Goal: Task Accomplishment & Management: Use online tool/utility

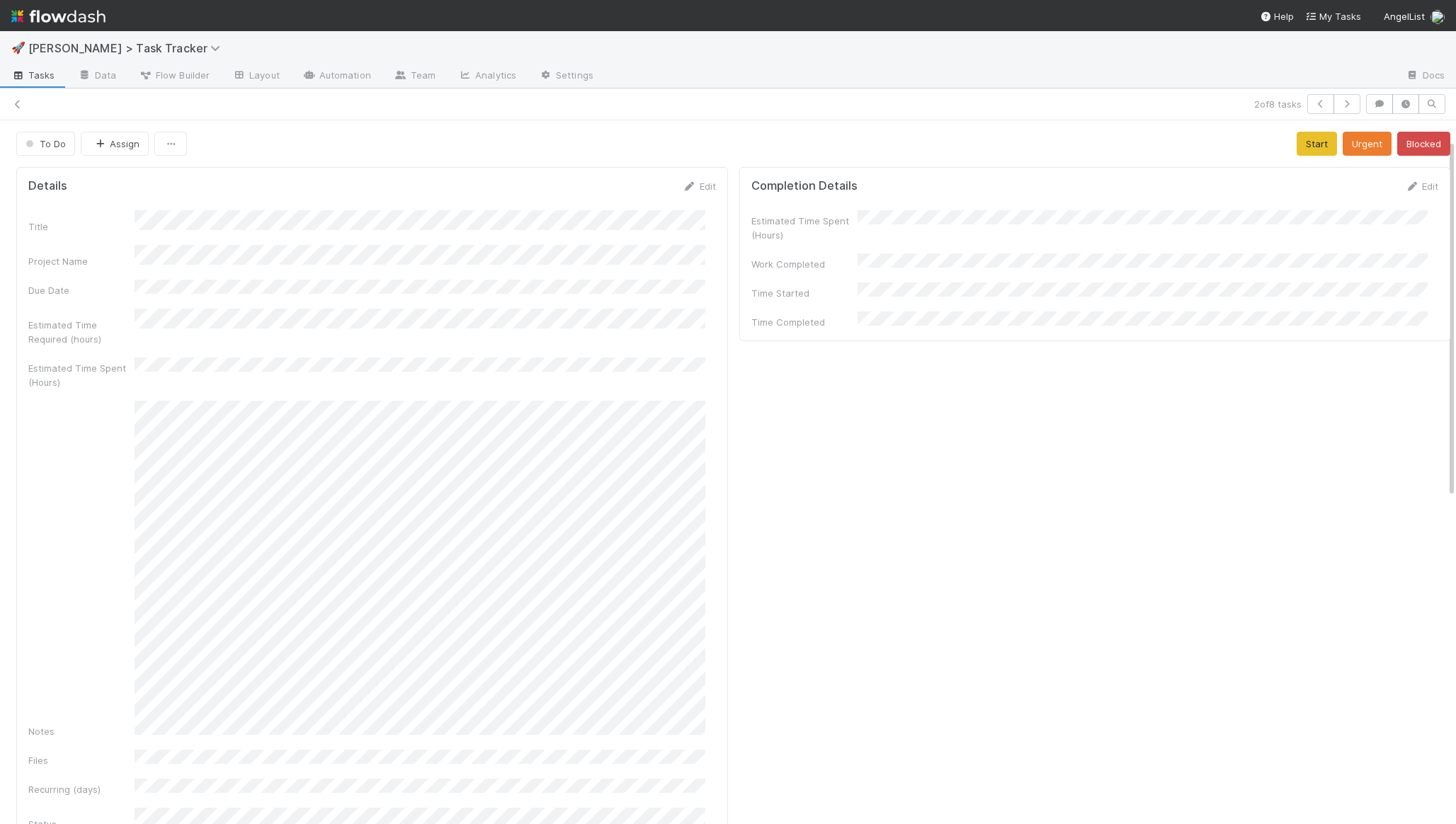
scroll to position [38, 0]
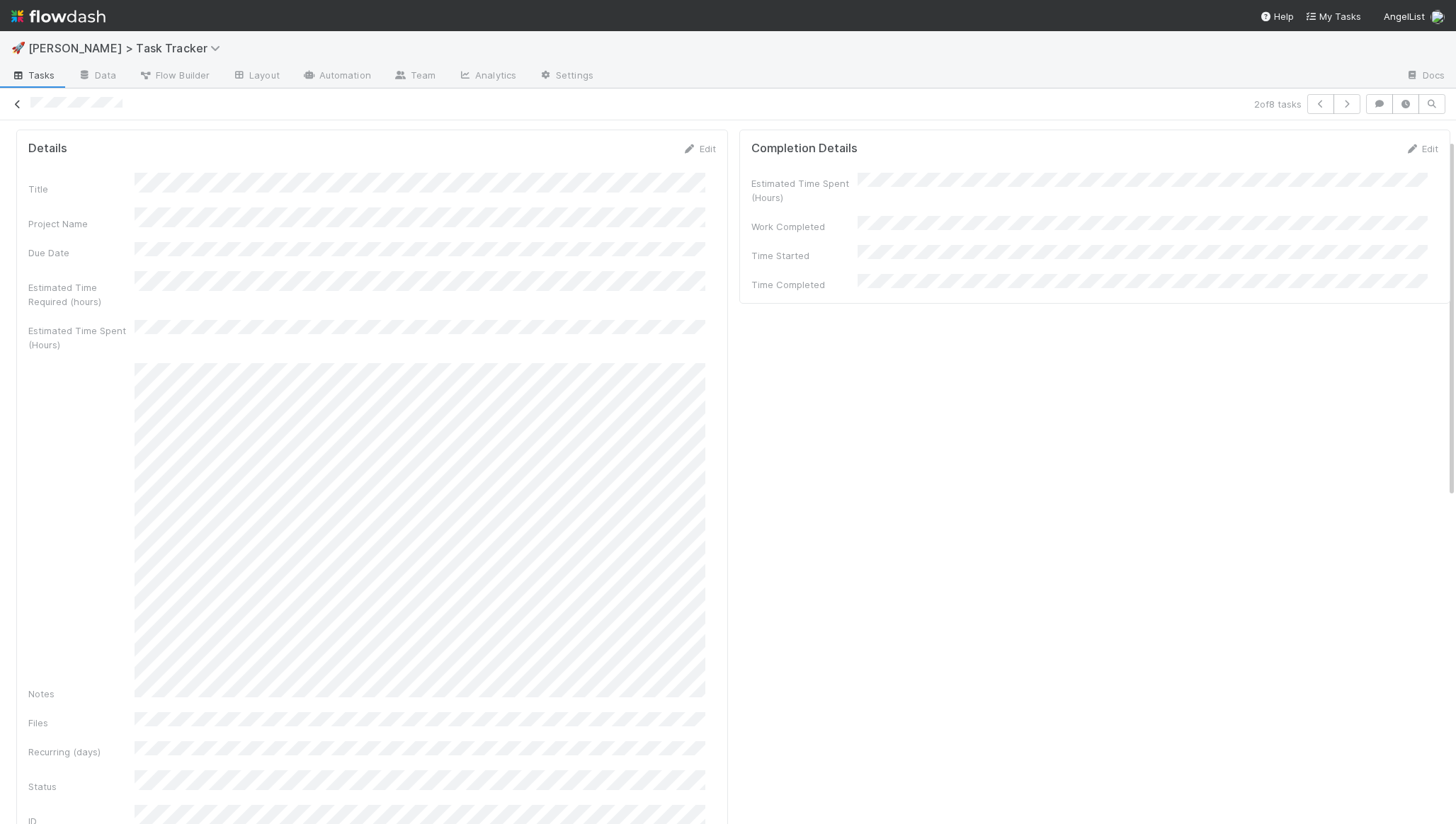
click at [23, 102] on icon at bounding box center [18, 105] width 14 height 9
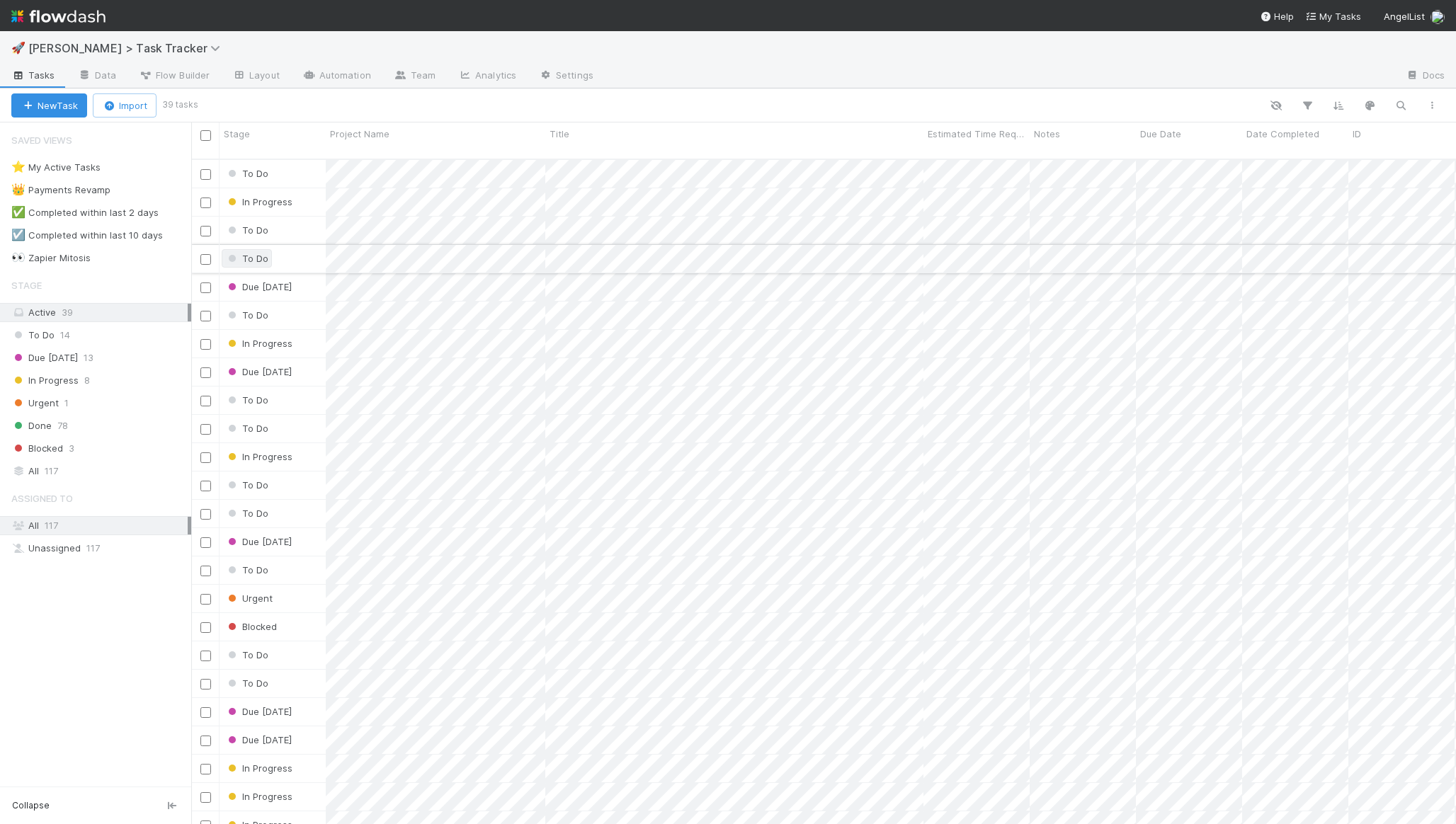
scroll to position [666, 1254]
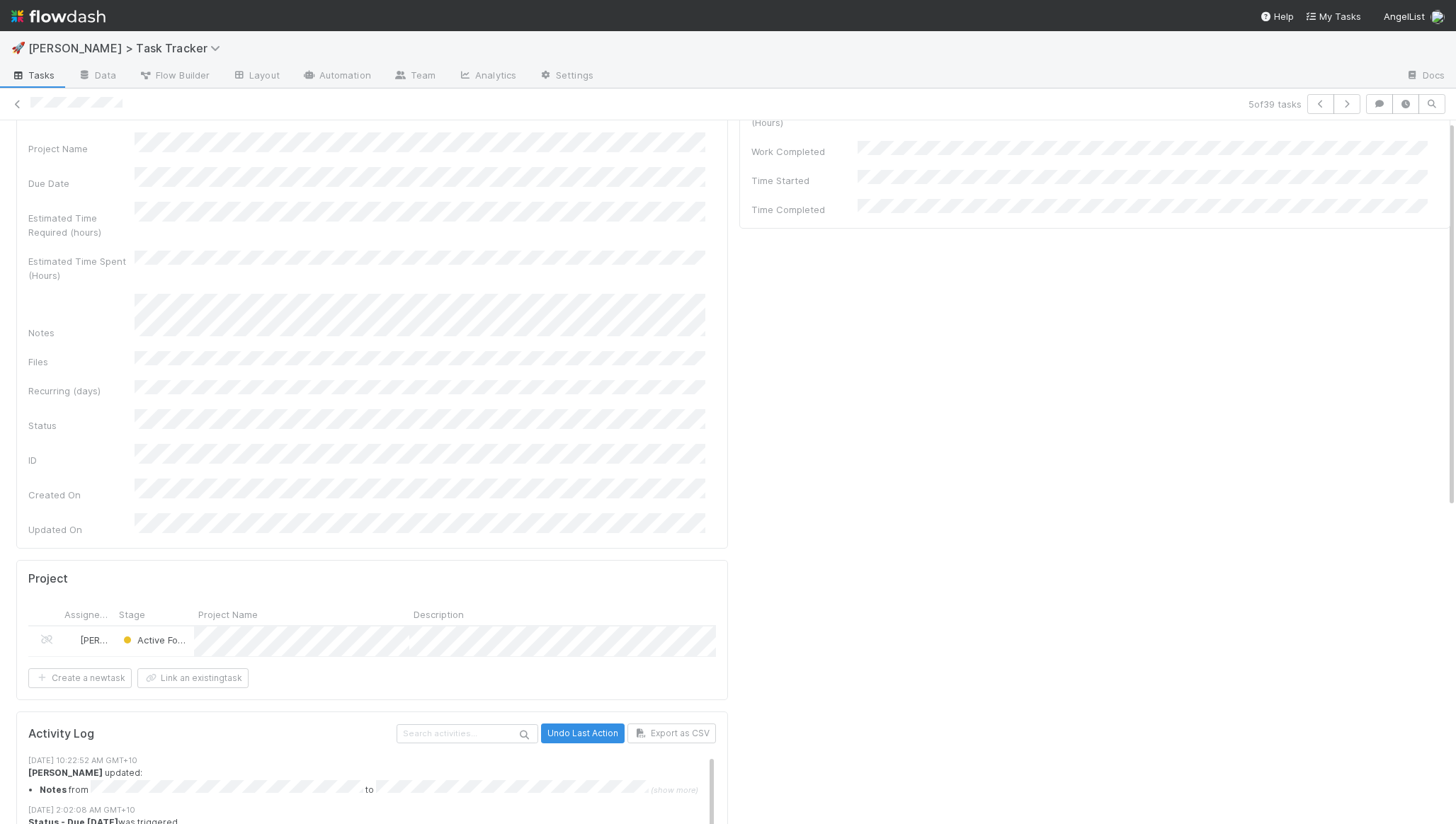
scroll to position [114, 0]
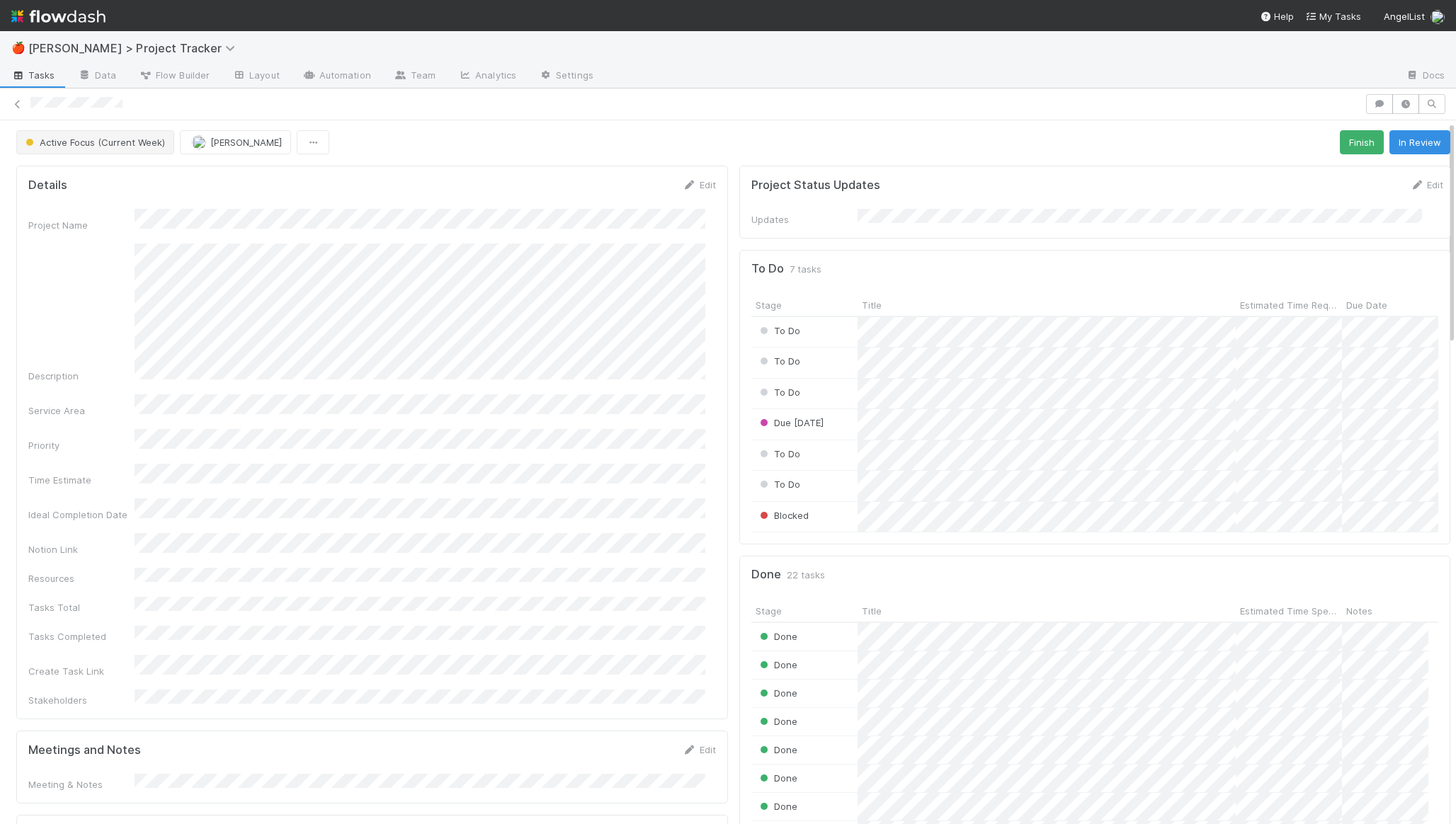
scroll to position [3, 0]
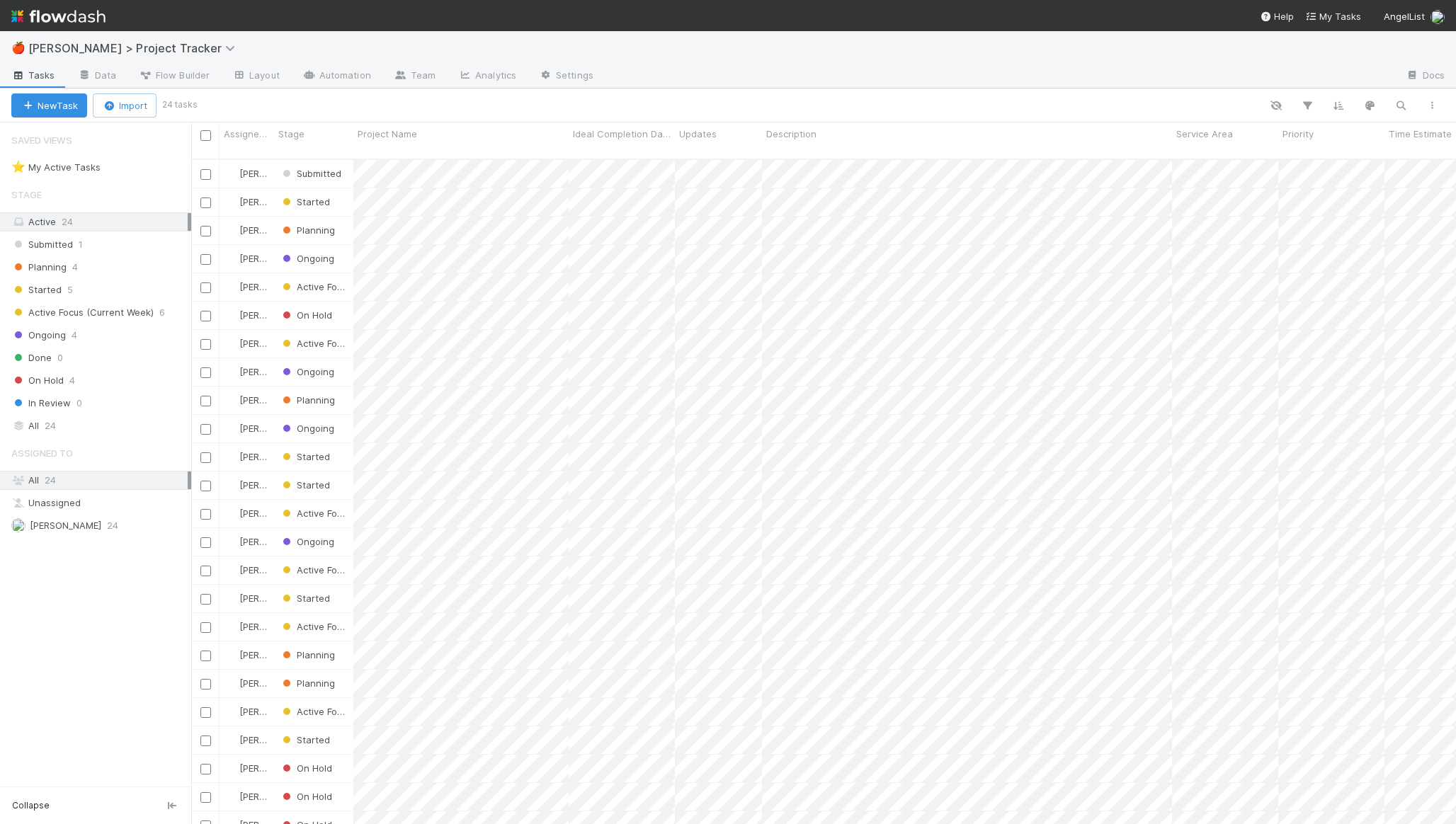
scroll to position [666, 1254]
click at [91, 289] on div "Started 5" at bounding box center [102, 289] width 180 height 18
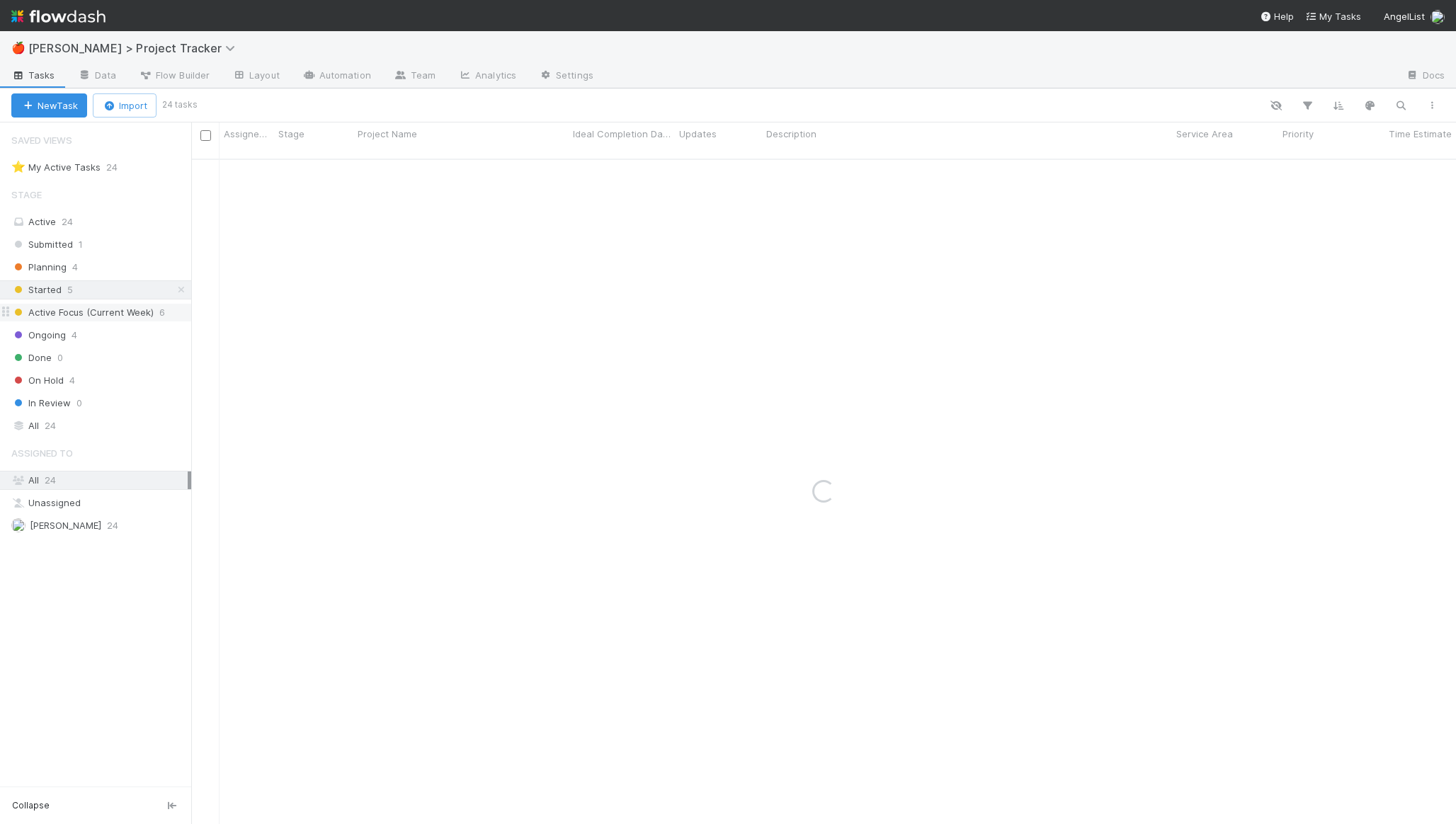
click at [97, 319] on span "Active Focus (Current Week)" at bounding box center [82, 312] width 142 height 18
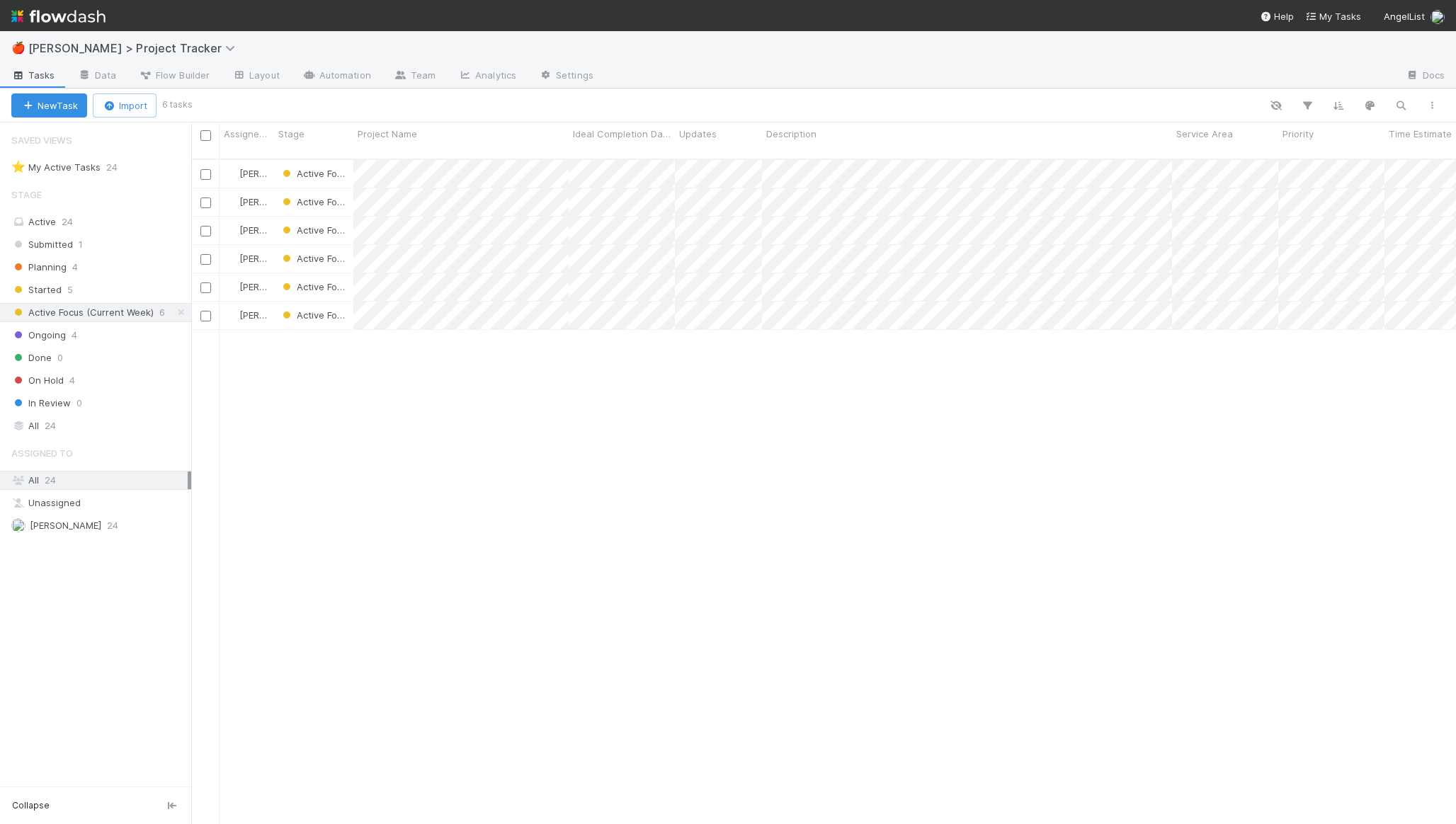
scroll to position [666, 1254]
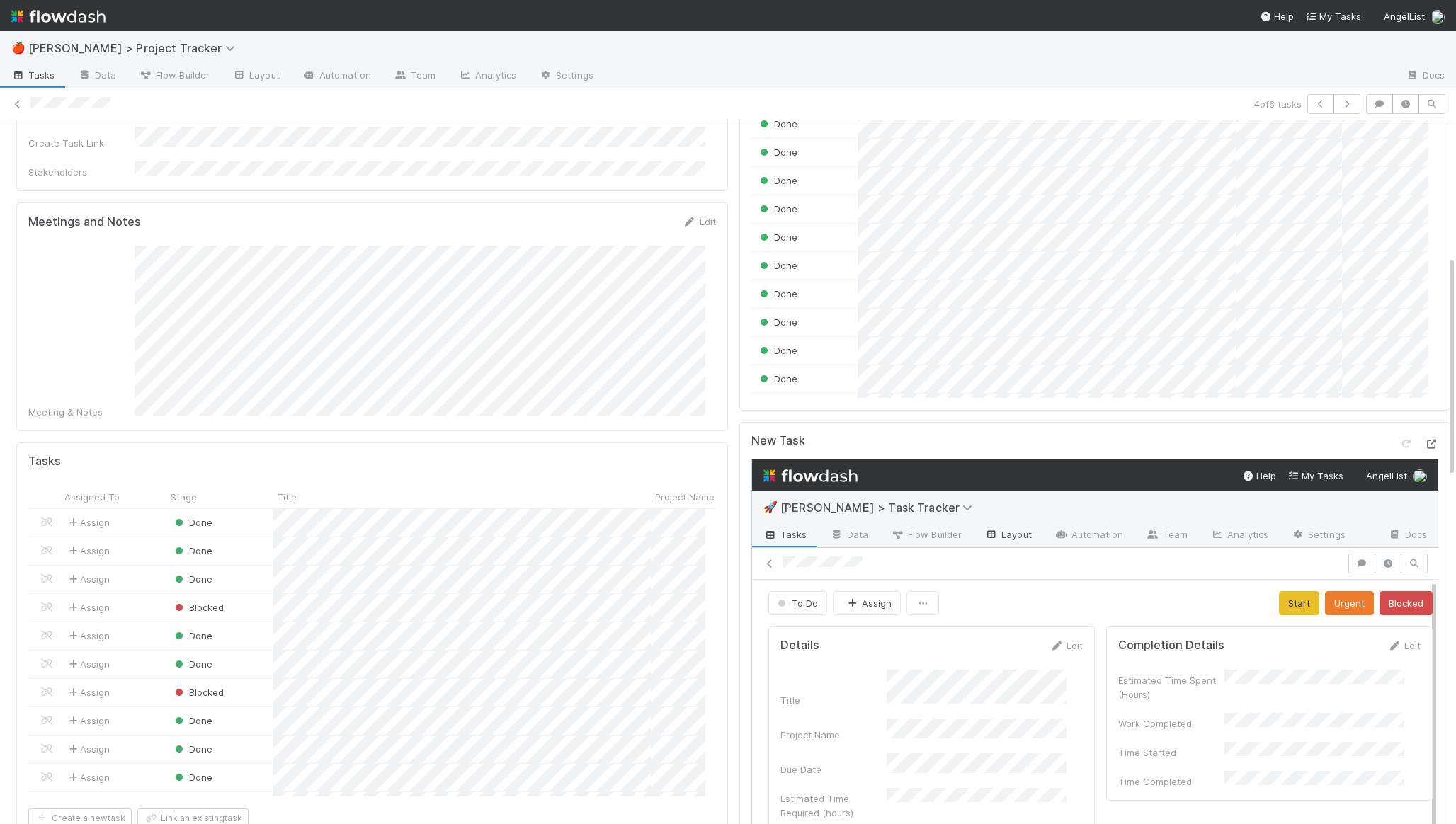
scroll to position [642, 0]
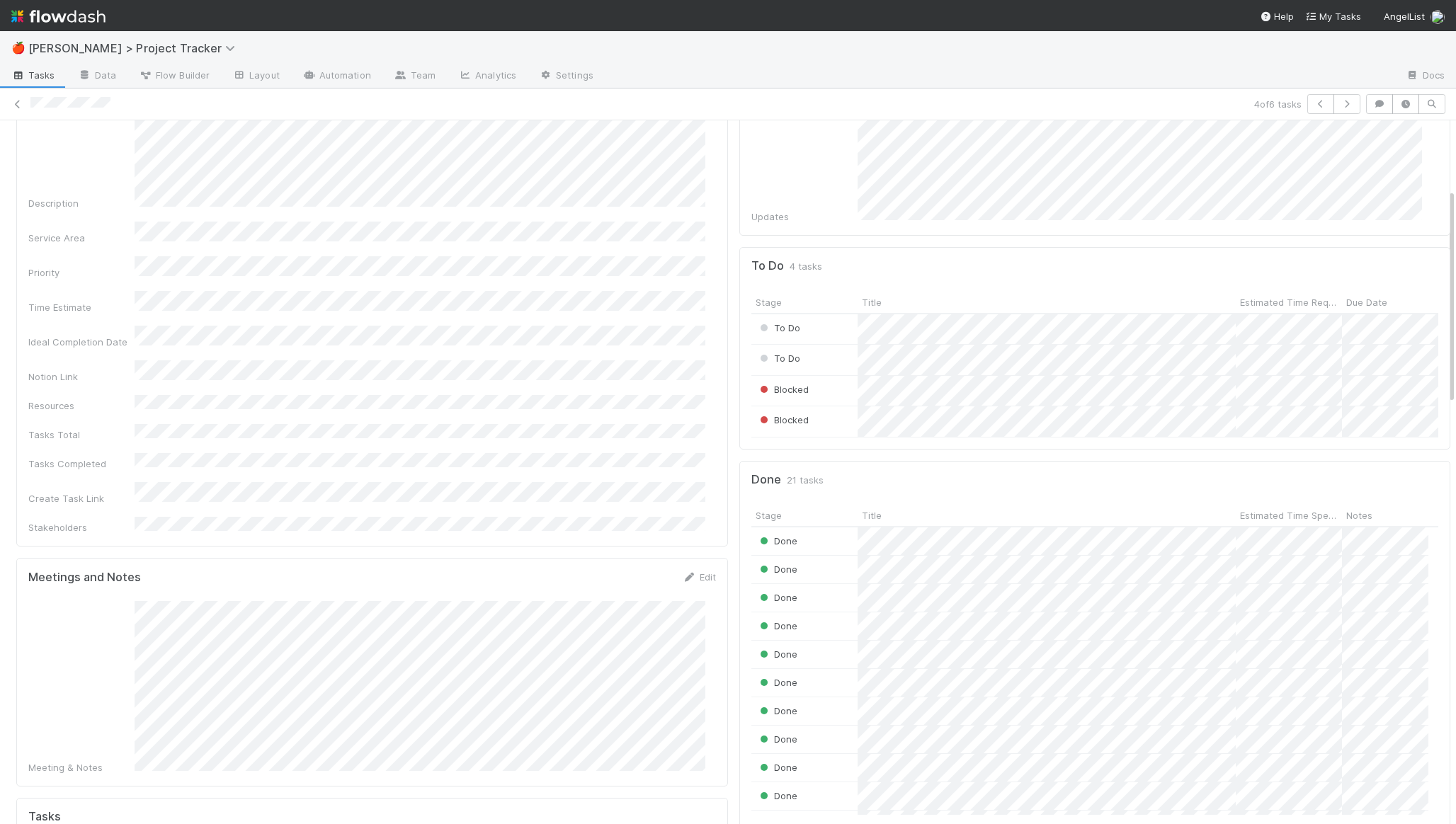
scroll to position [226, 0]
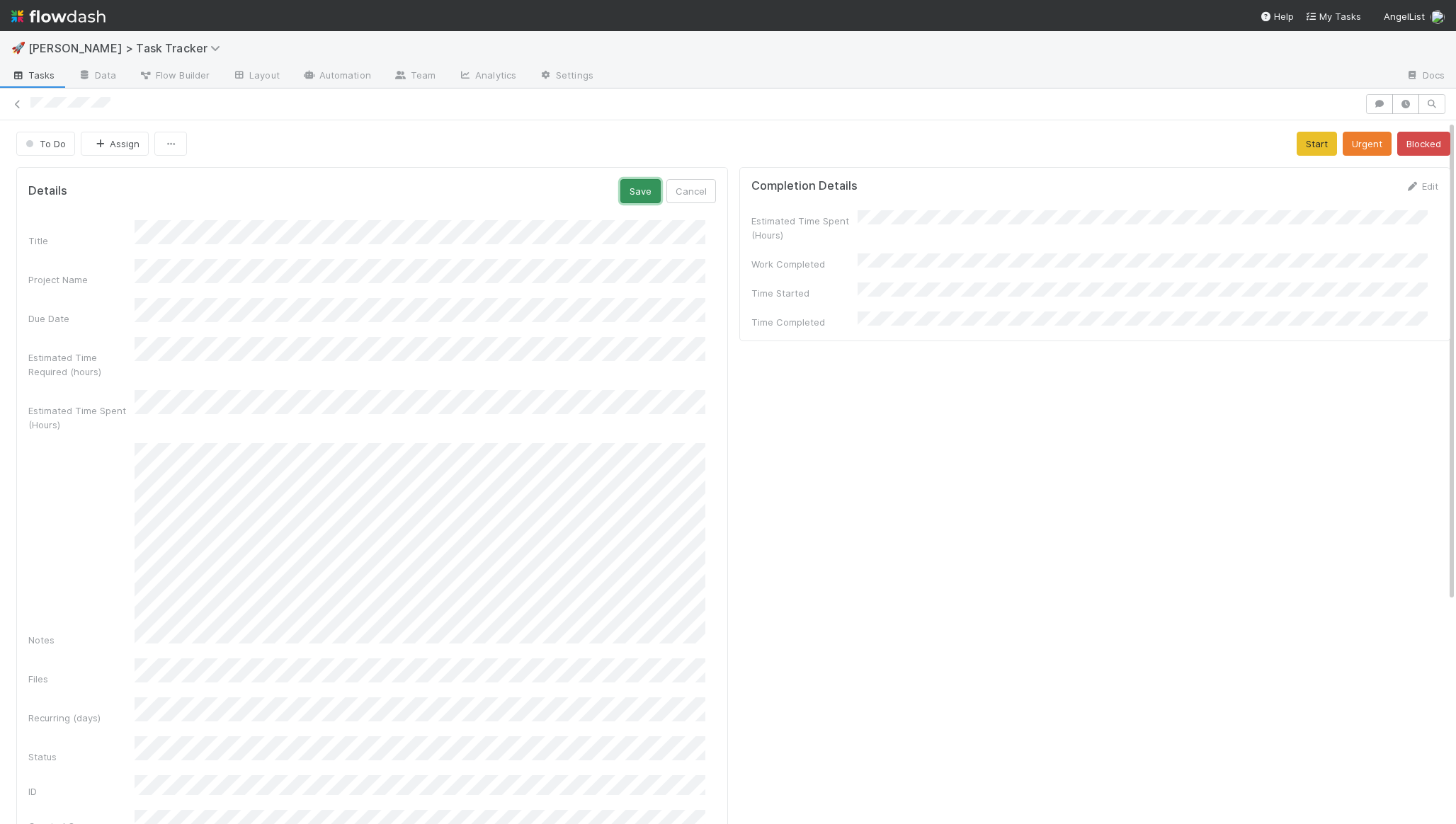
click at [630, 200] on button "Save" at bounding box center [640, 191] width 40 height 24
